Goal: Transaction & Acquisition: Purchase product/service

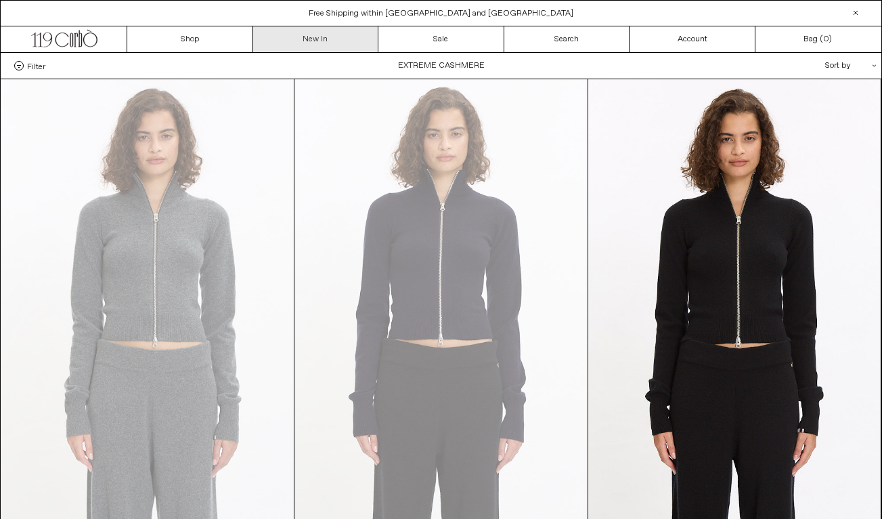
click at [321, 43] on link "New In" at bounding box center [316, 39] width 126 height 26
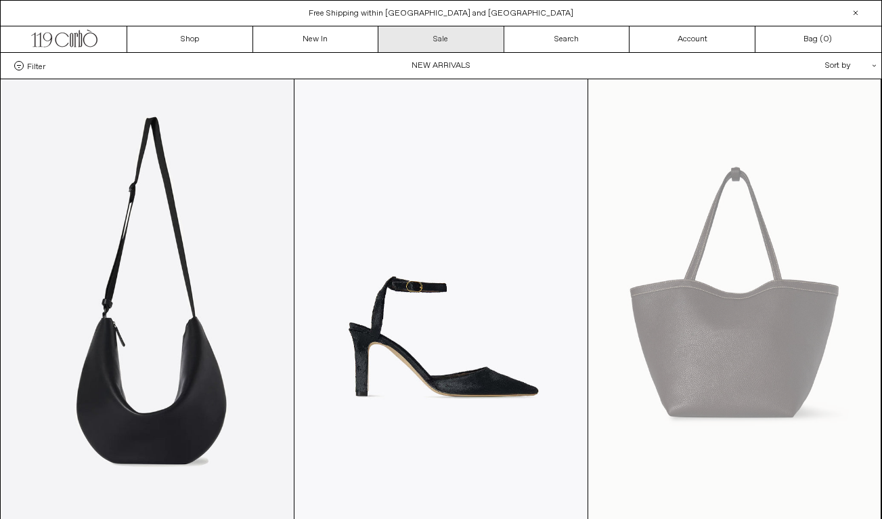
click at [459, 38] on link "Sale" at bounding box center [441, 39] width 126 height 26
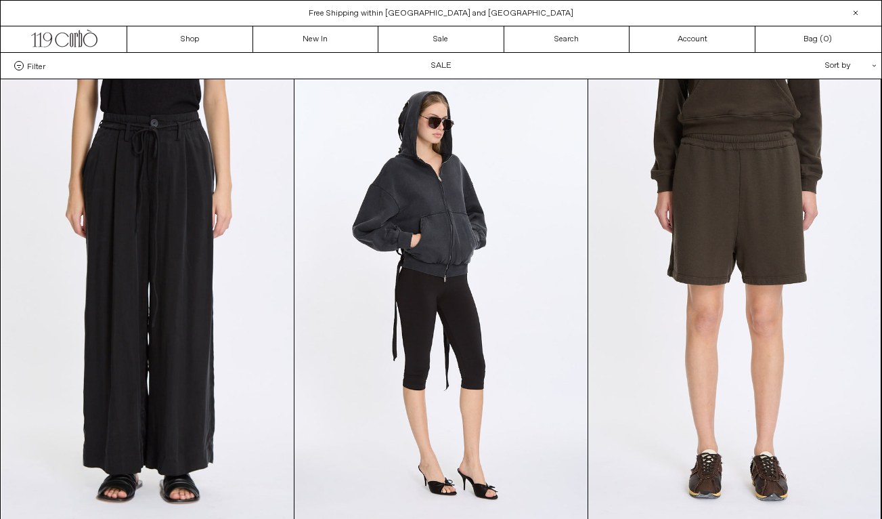
click at [855, 67] on div "Sort by .cls-1{fill:#231f20}" at bounding box center [807, 66] width 122 height 26
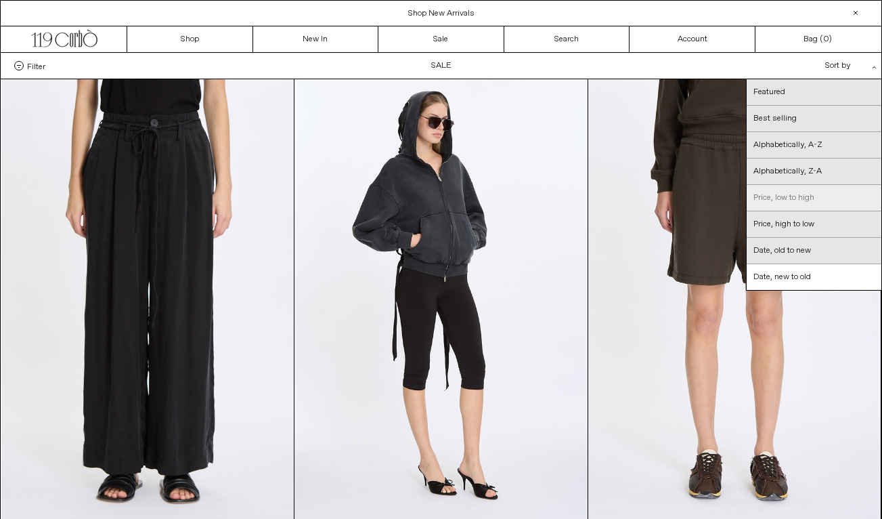
click at [814, 197] on link "Price, low to high" at bounding box center [814, 198] width 135 height 26
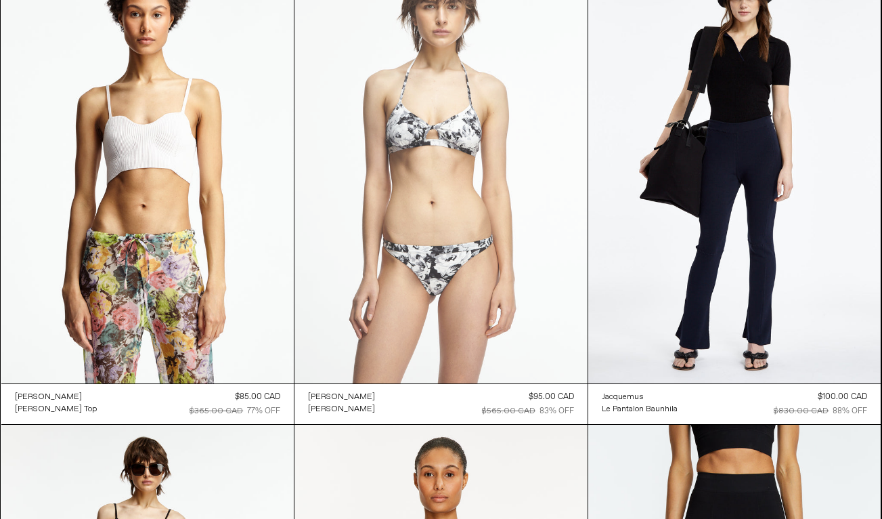
click at [445, 257] on at bounding box center [440, 163] width 293 height 439
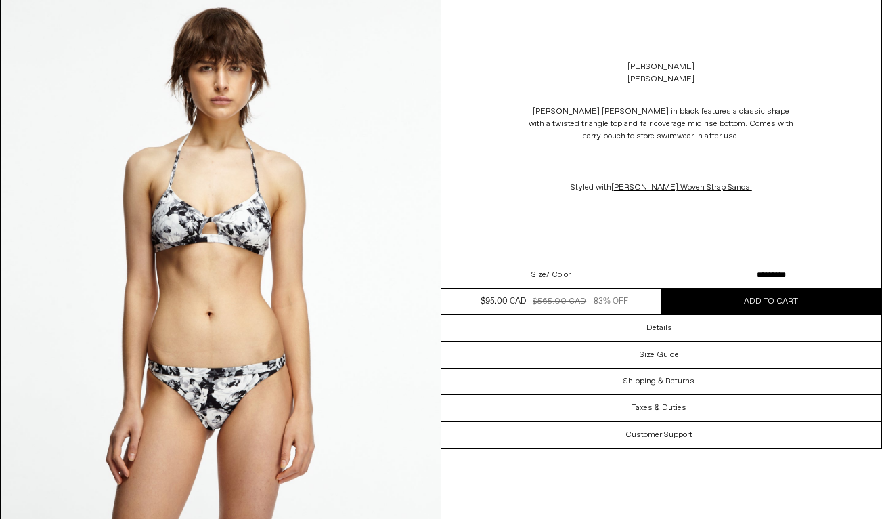
click at [720, 298] on button "Add to cart" at bounding box center [771, 301] width 220 height 26
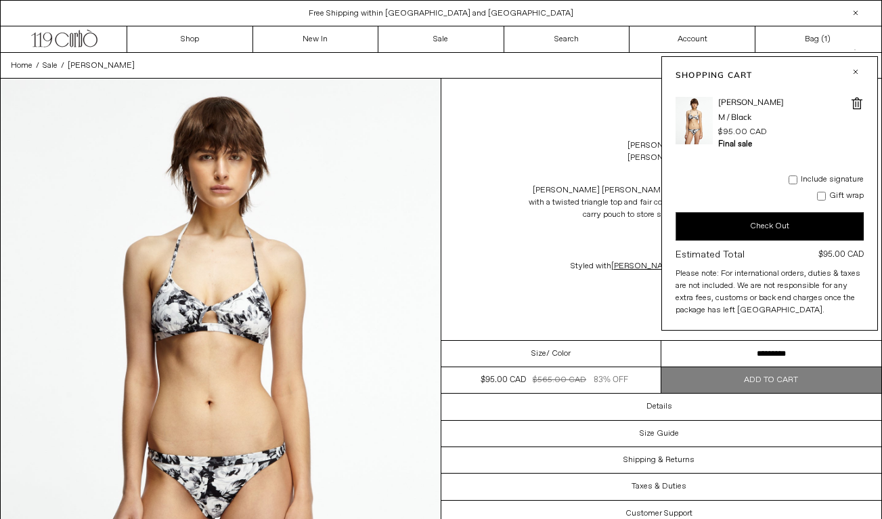
click at [775, 225] on button "Check Out" at bounding box center [770, 226] width 188 height 28
